Goal: Transaction & Acquisition: Purchase product/service

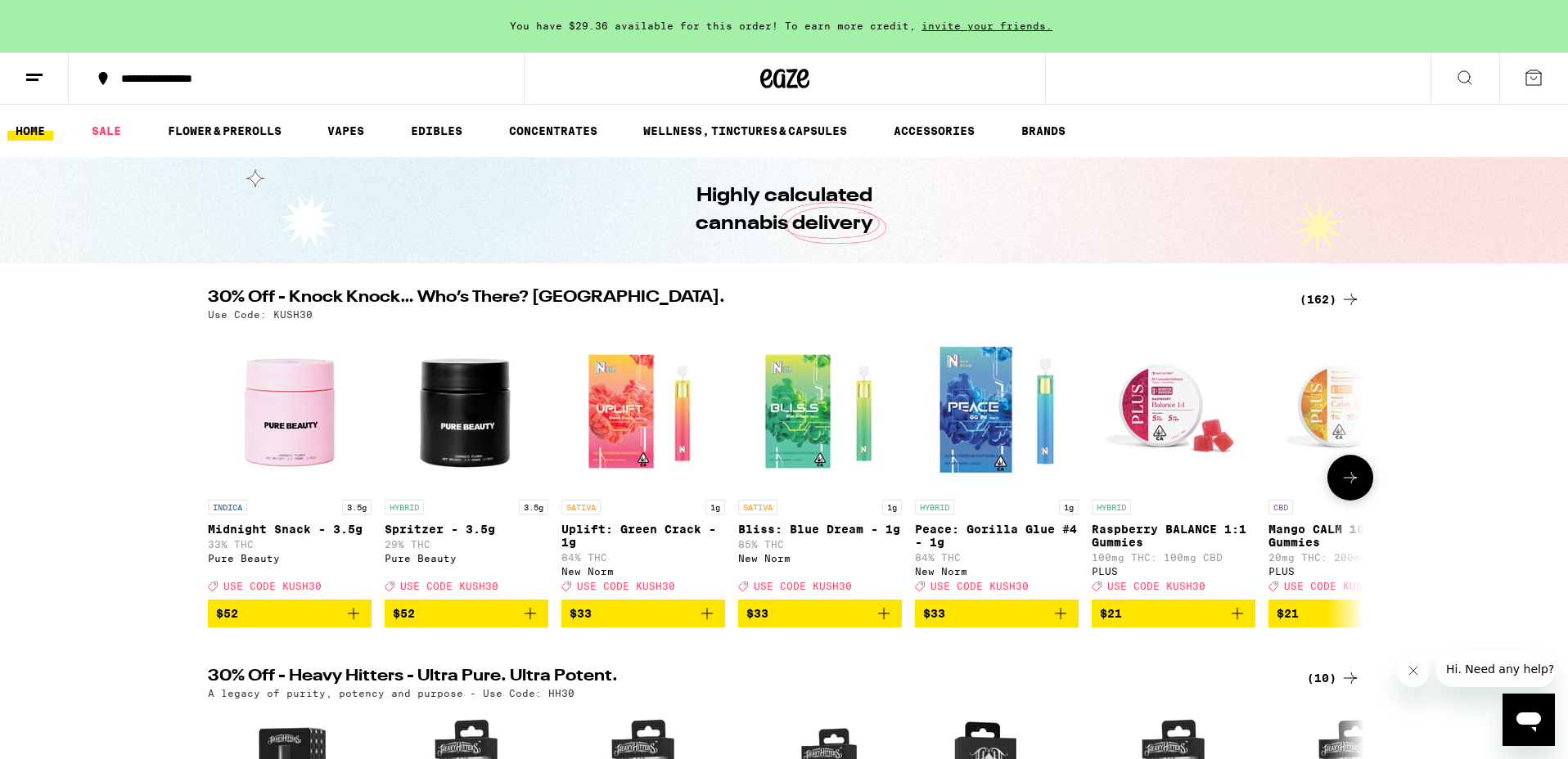
click at [666, 445] on img "Open page for Uplift: Green Crack - 1g from New Norm" at bounding box center [642, 410] width 164 height 164
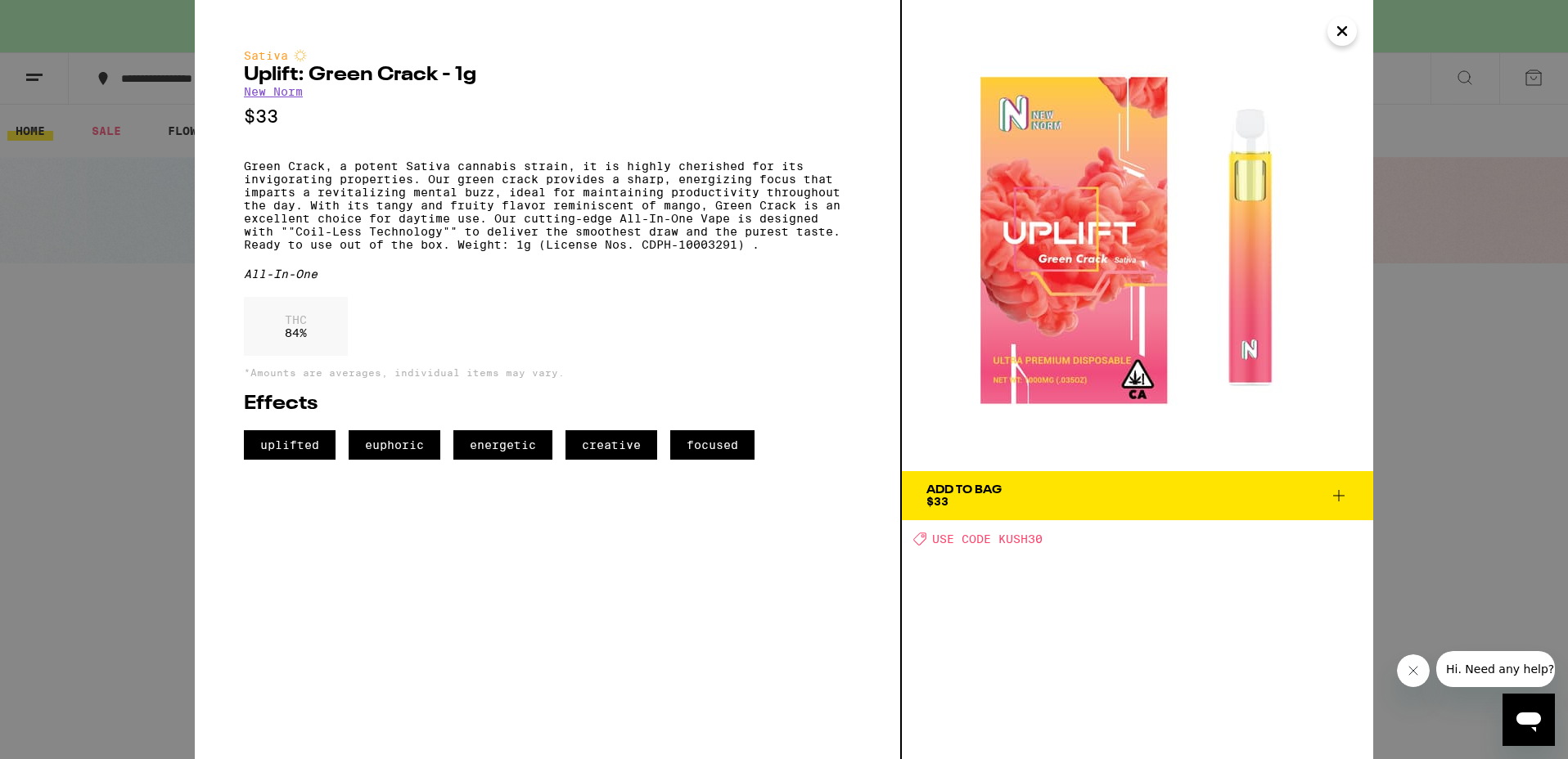
click at [1517, 177] on div "Sativa Uplift: Green Crack - 1g New Norm $33 Green Crack, a potent Sativa canna…" at bounding box center [784, 379] width 1568 height 759
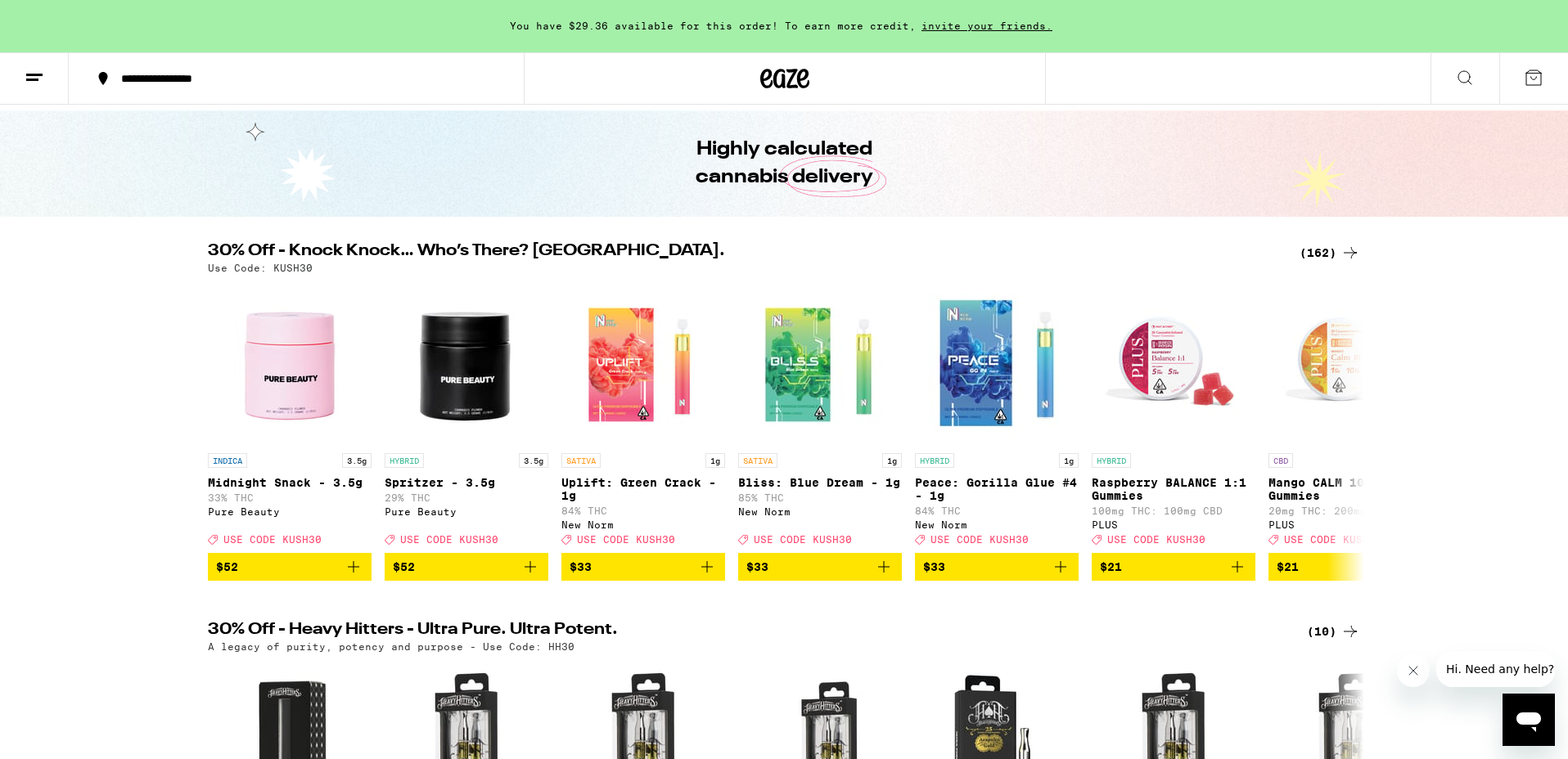
scroll to position [50, 0]
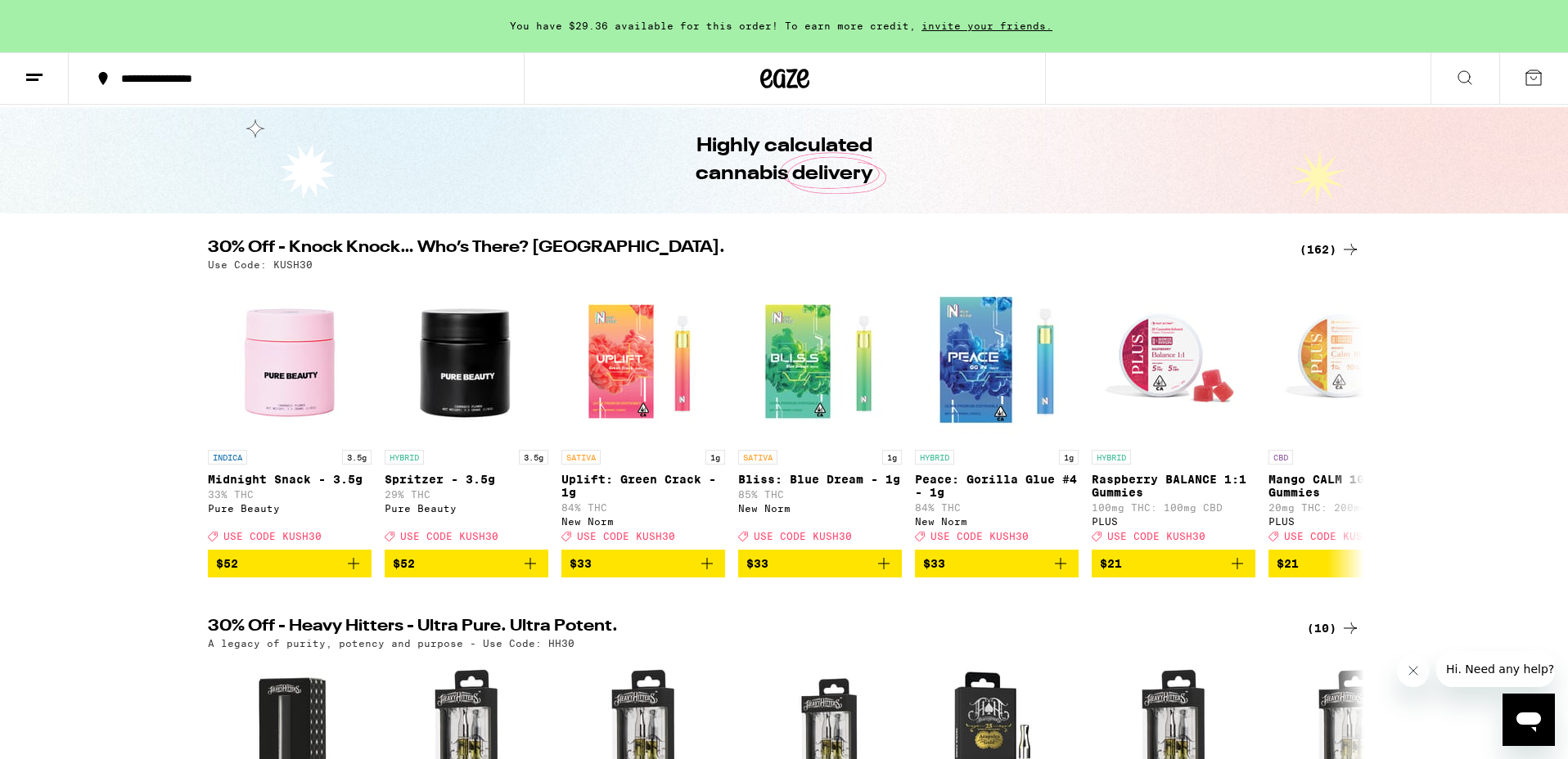
click at [1078, 248] on h2 "30% Off - Knock Knock… Who’s There? [GEOGRAPHIC_DATA]." at bounding box center [744, 250] width 1072 height 20
click at [1516, 298] on div "30% Off - Knock Knock… Who’s There? Kush. (162) Use Code: KUSH30 INDICA 3.5g Mi…" at bounding box center [784, 409] width 1568 height 338
